Goal: Information Seeking & Learning: Learn about a topic

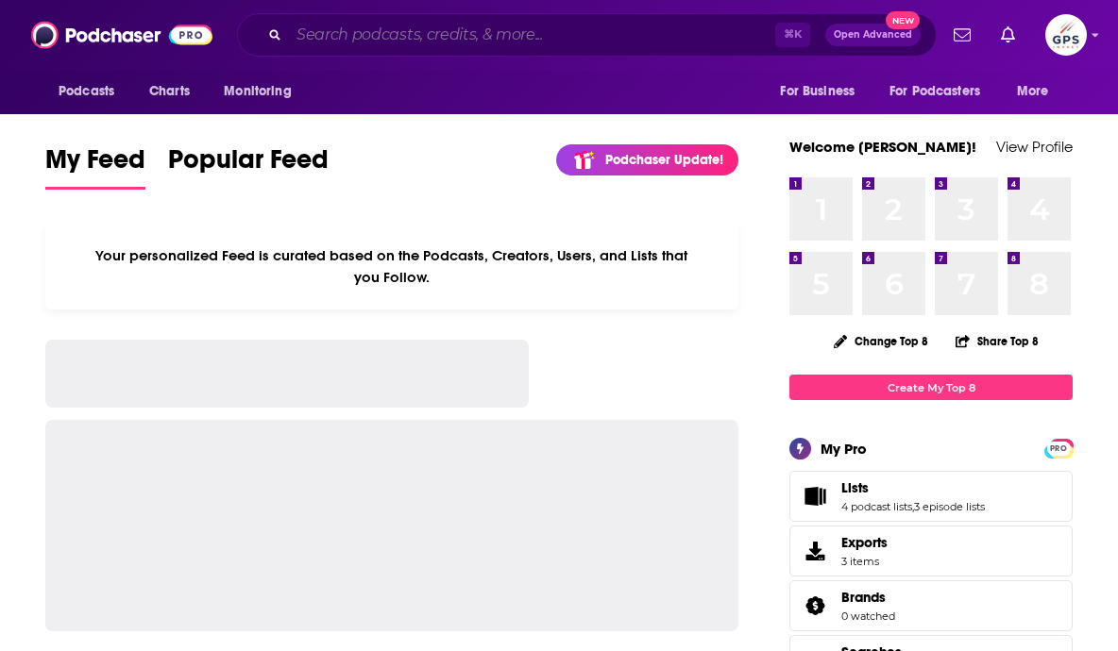
click at [451, 35] on input "Search podcasts, credits, & more..." at bounding box center [532, 35] width 486 height 30
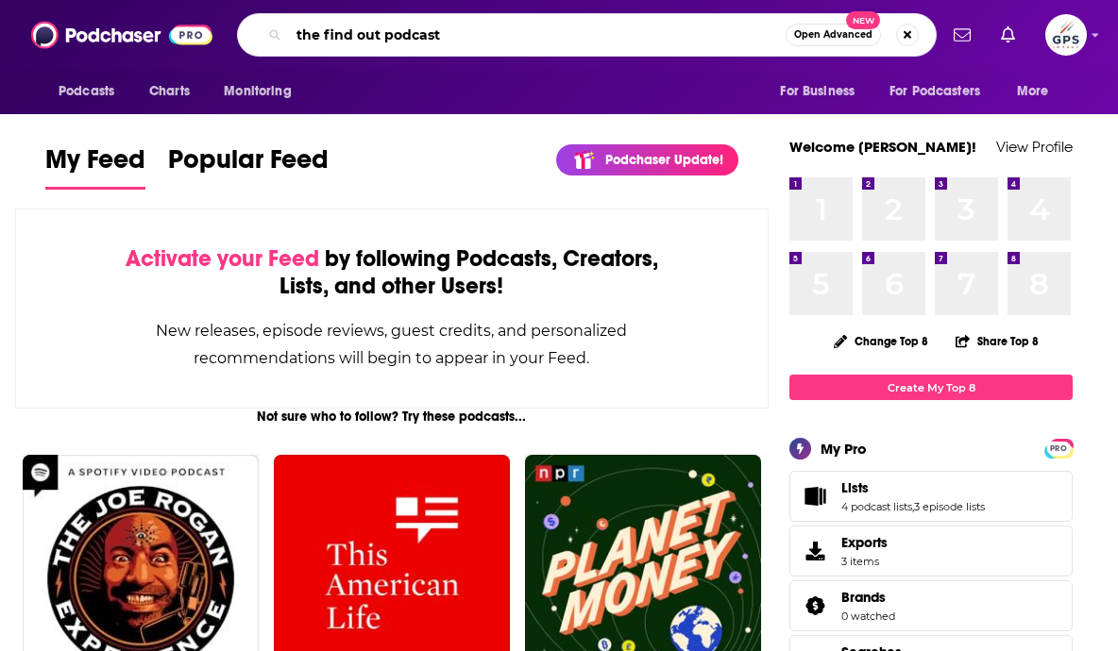
type input "the find out podcast"
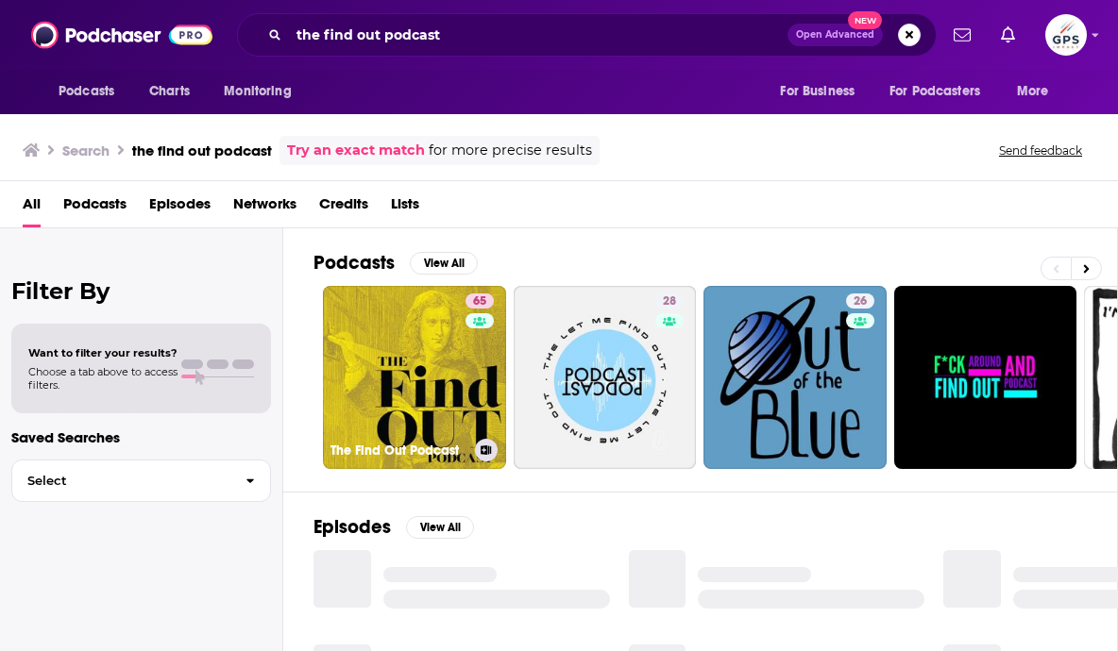
click at [433, 310] on link "65 The Find Out Podcast" at bounding box center [414, 377] width 183 height 183
